Goal: Information Seeking & Learning: Learn about a topic

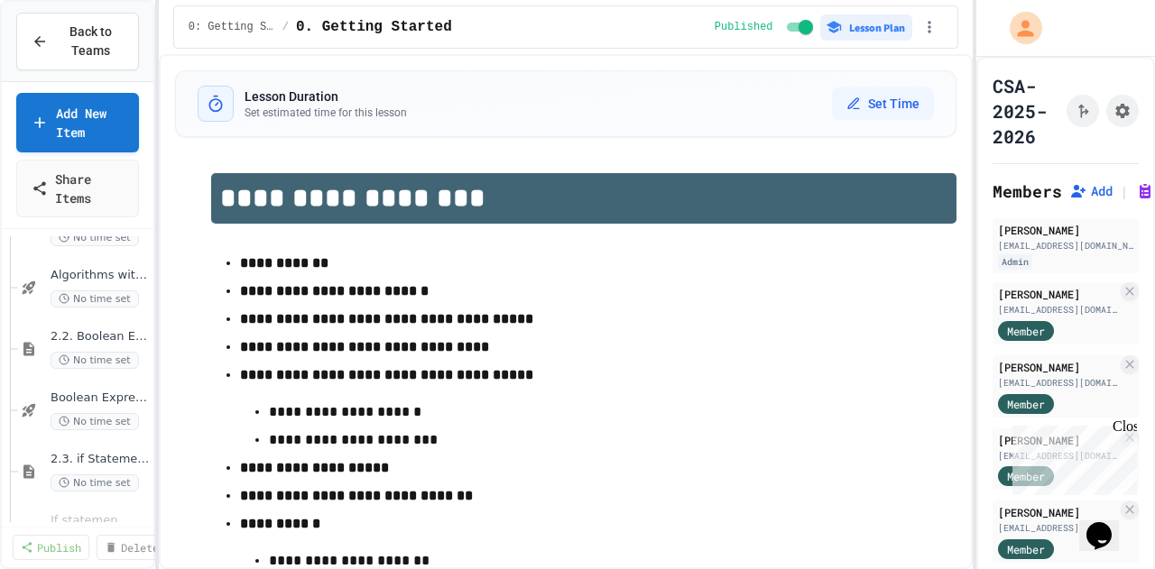
scroll to position [249, 0]
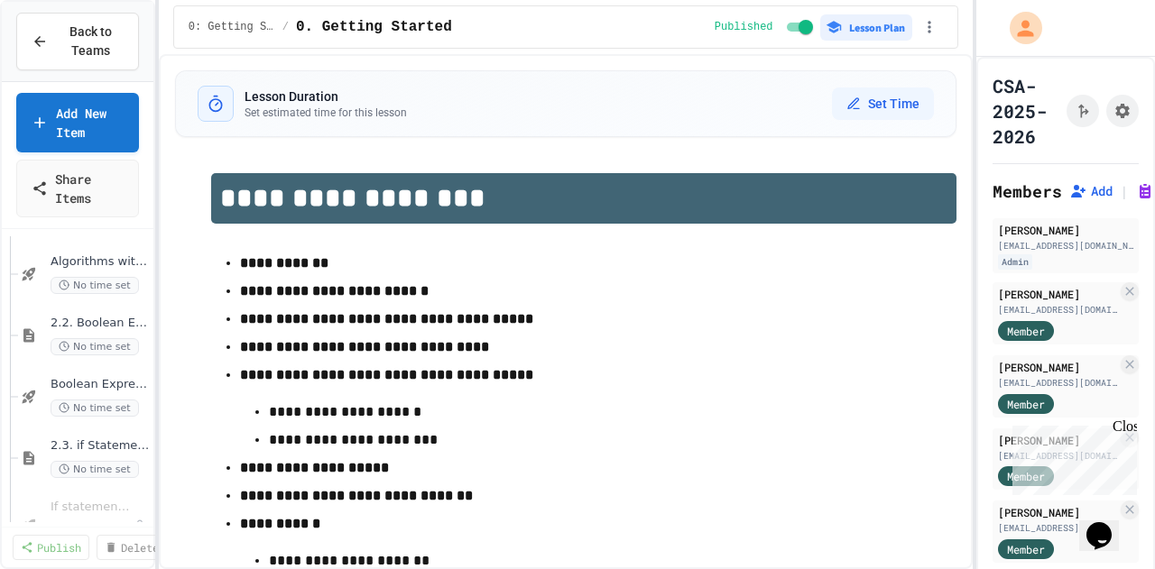
click at [78, 317] on span "2.2. Boolean Expressions" at bounding box center [100, 323] width 99 height 15
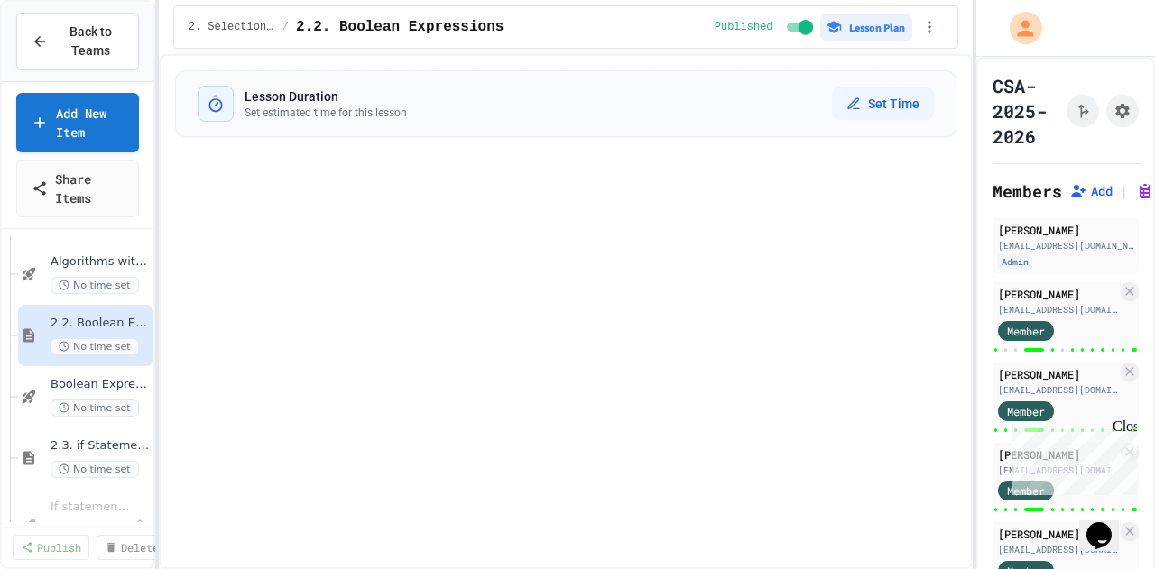
select select "***"
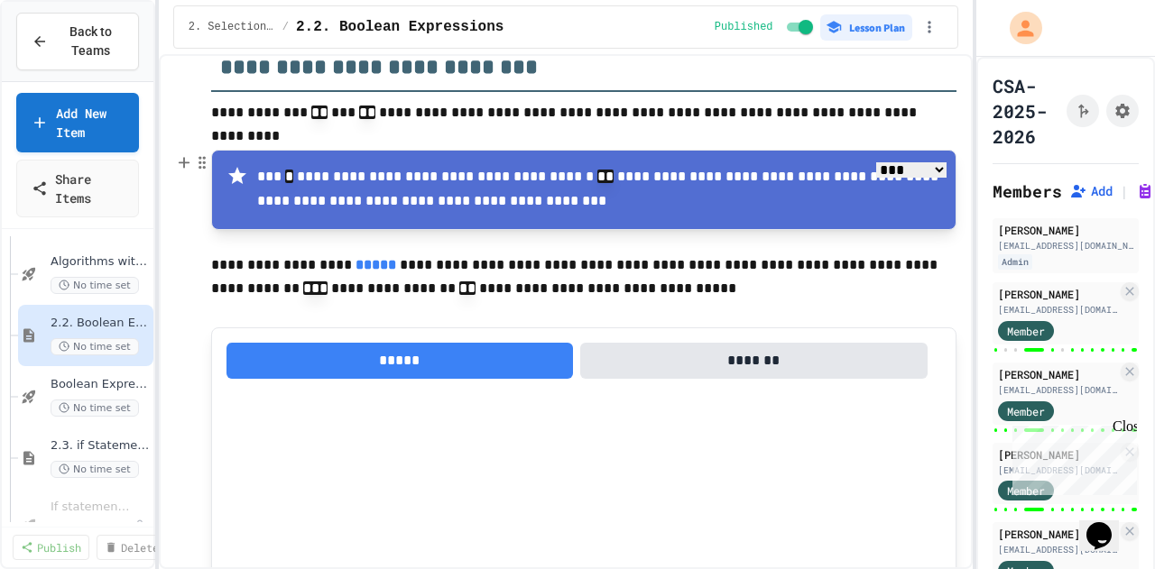
scroll to position [197, 0]
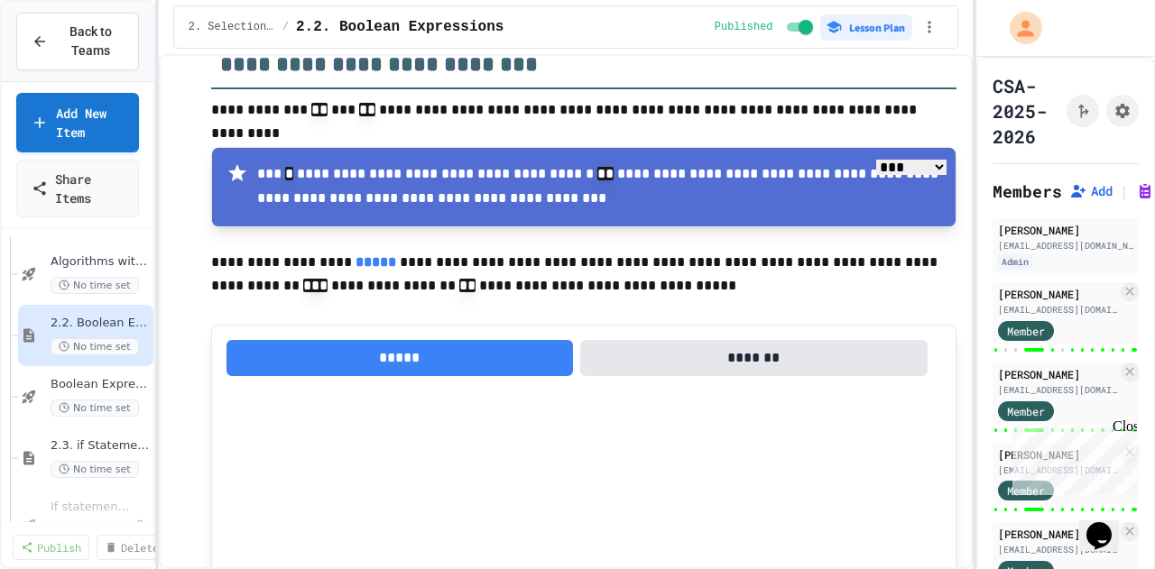
click at [931, 26] on icon "button" at bounding box center [929, 27] width 18 height 18
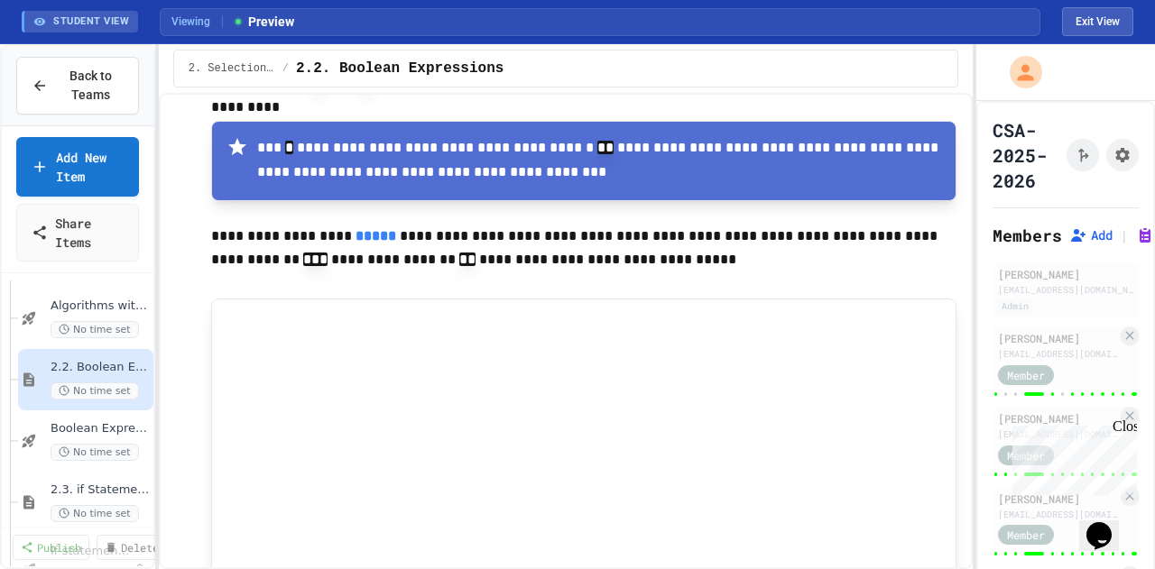
scroll to position [132, 0]
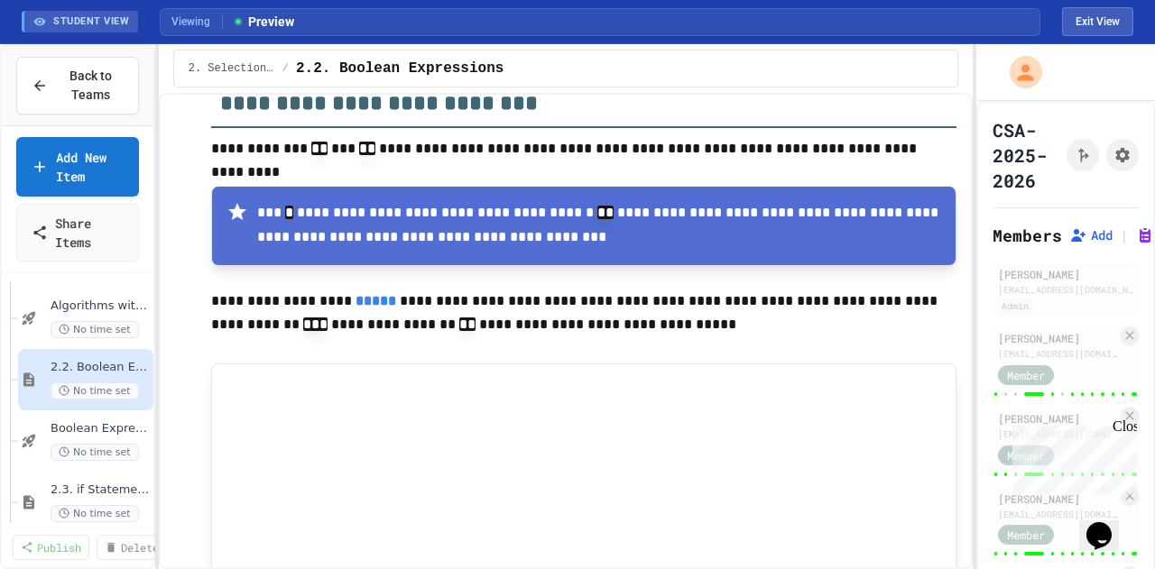
click at [62, 484] on span "2.3. if Statements" at bounding box center [100, 490] width 99 height 15
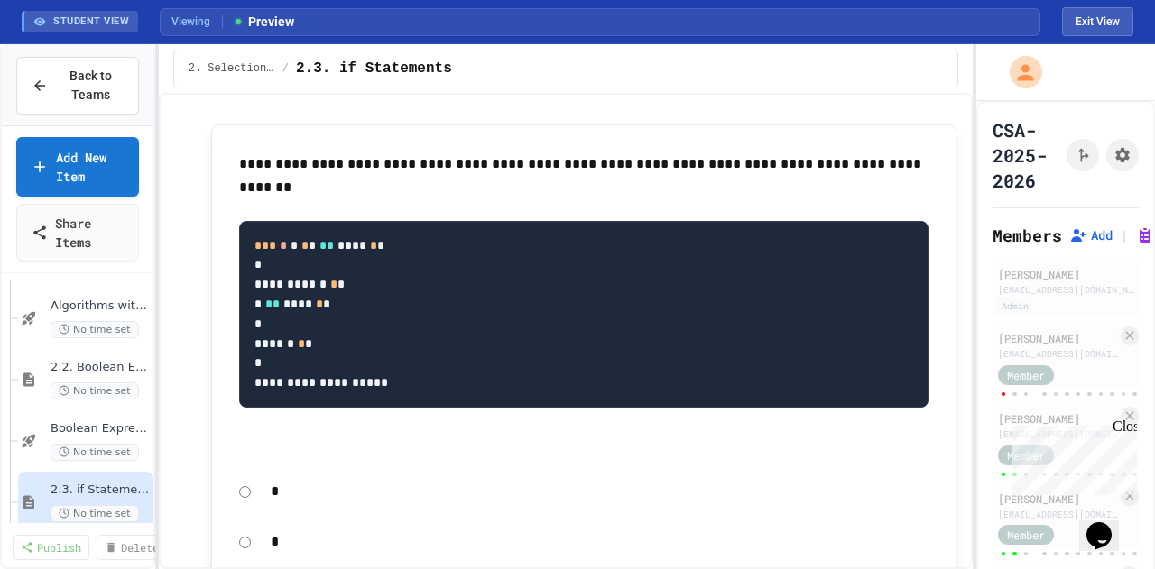
scroll to position [3967, 0]
